Goal: Information Seeking & Learning: Learn about a topic

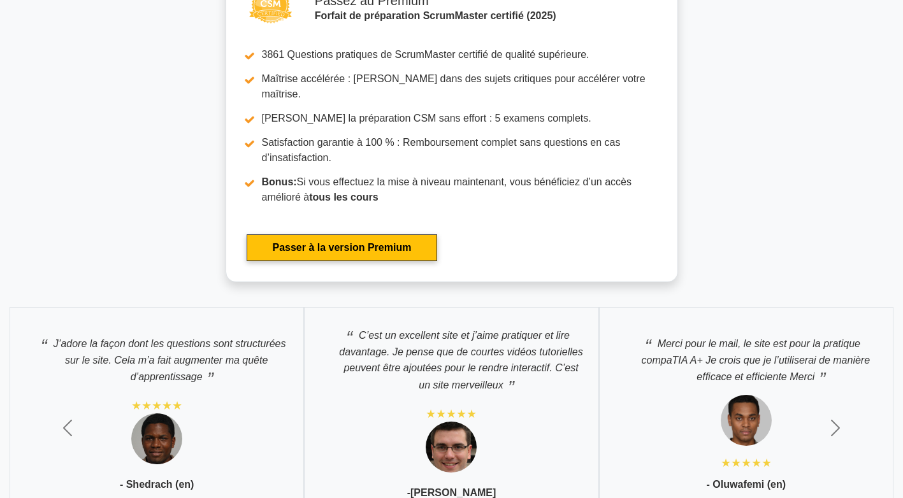
scroll to position [3628, 0]
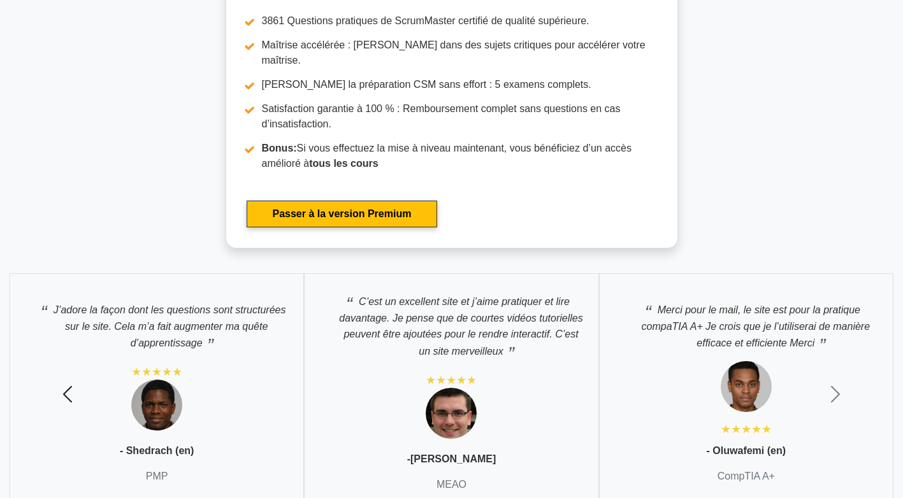
click at [65, 384] on span "button" at bounding box center [67, 394] width 20 height 20
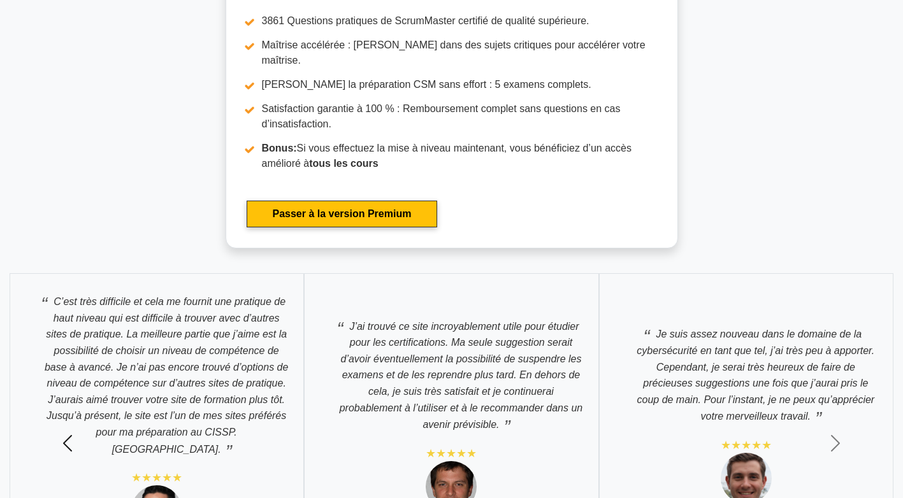
click at [67, 433] on span "button" at bounding box center [67, 443] width 20 height 20
